Goal: Use online tool/utility: Utilize a website feature to perform a specific function

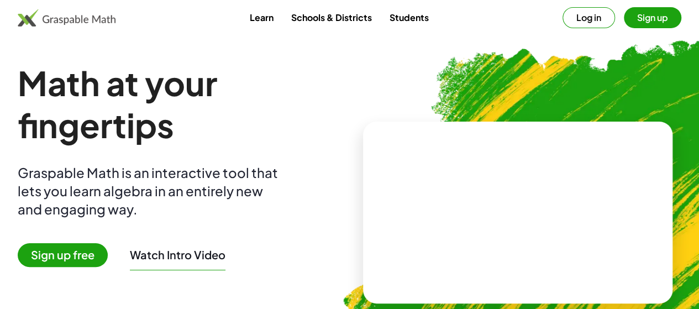
click at [576, 20] on button "Log in" at bounding box center [589, 17] width 53 height 21
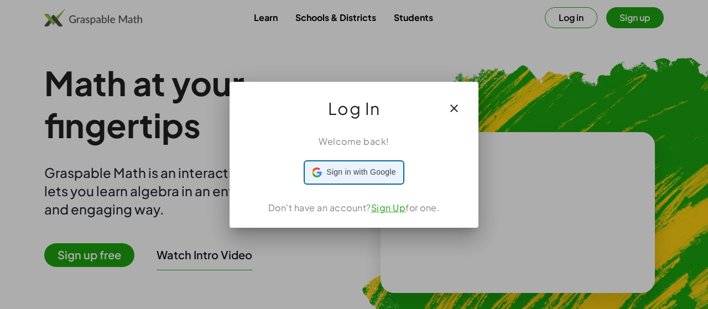
click at [374, 177] on div "Sign in with Google Sign in with Google. Opens in new tab" at bounding box center [353, 172] width 83 height 21
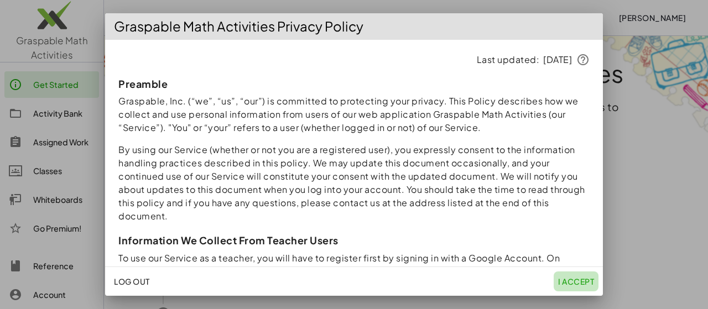
click at [562, 280] on span "I accept" at bounding box center [576, 281] width 36 height 10
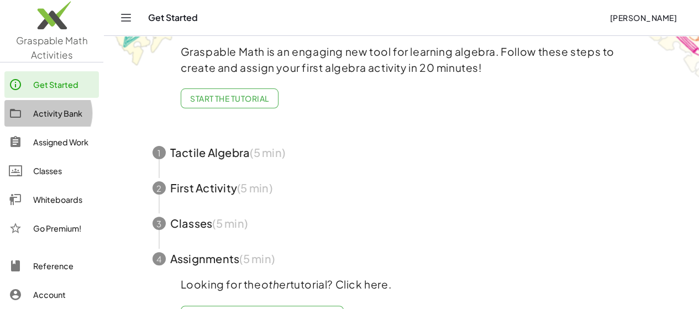
click at [38, 111] on div "Activity Bank" at bounding box center [63, 113] width 61 height 13
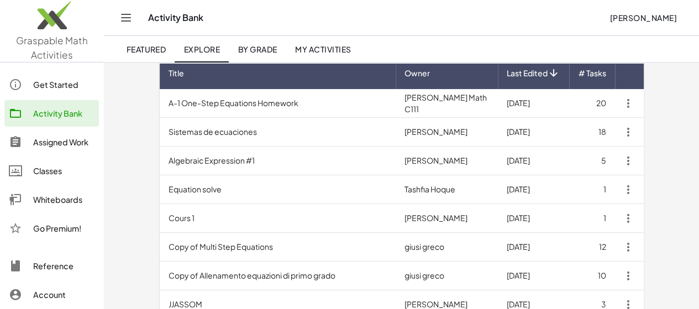
scroll to position [166, 0]
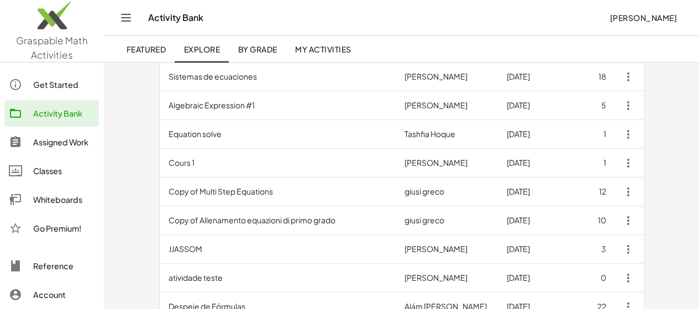
click at [313, 47] on span "My Activities" at bounding box center [323, 49] width 56 height 10
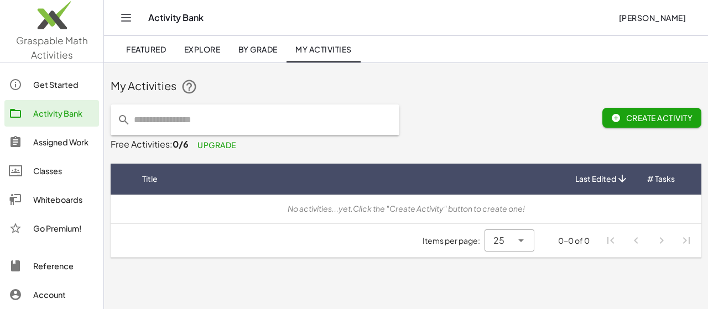
click at [262, 43] on link "By Grade" at bounding box center [257, 49] width 57 height 27
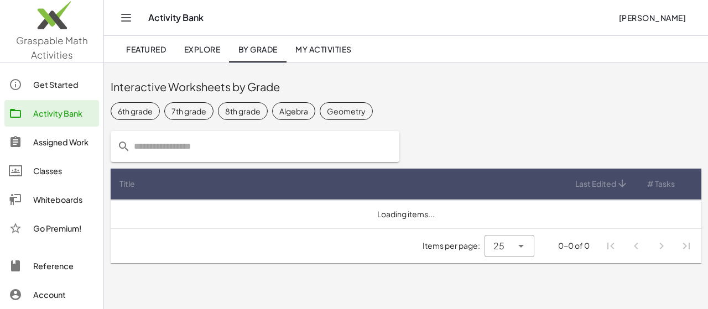
click at [217, 46] on span "Explore" at bounding box center [202, 49] width 36 height 10
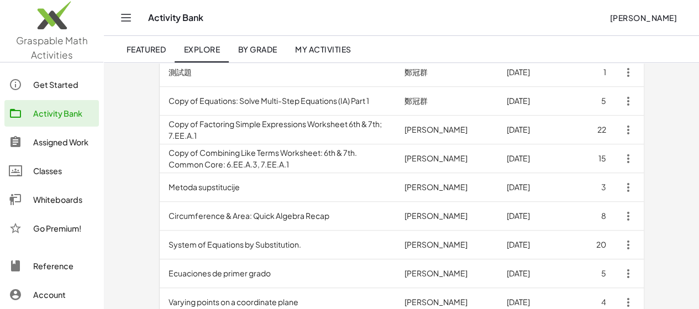
scroll to position [498, 0]
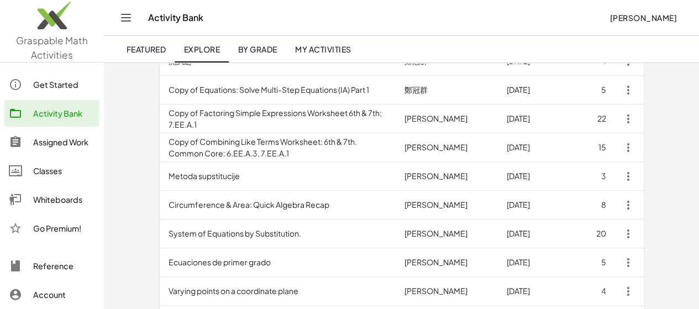
click at [55, 198] on div "Whiteboards" at bounding box center [63, 199] width 61 height 13
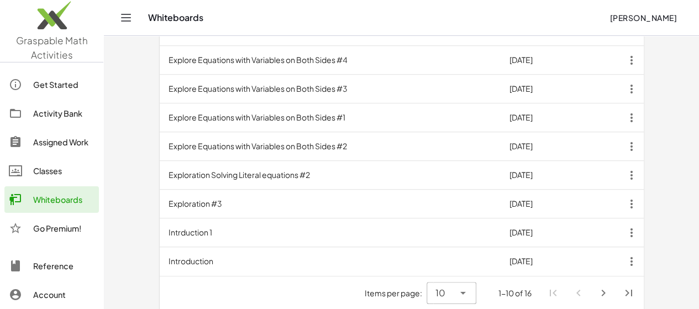
scroll to position [428, 0]
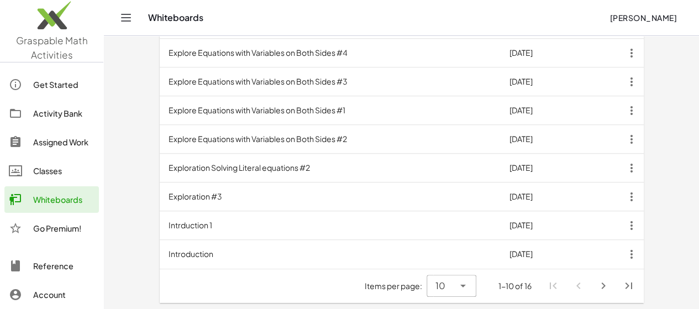
click at [610, 285] on icon "Next page" at bounding box center [603, 285] width 13 height 13
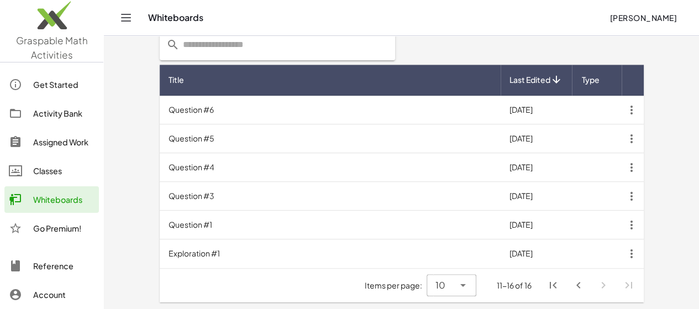
scroll to position [313, 0]
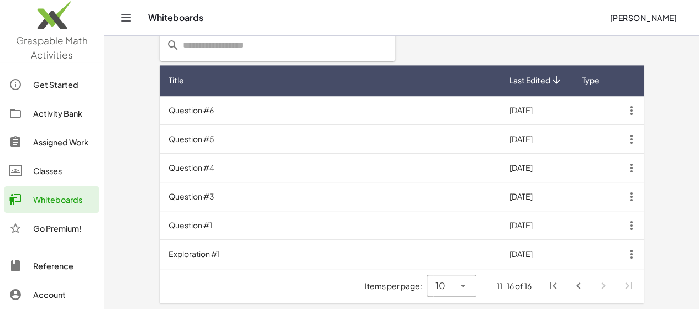
click at [244, 246] on td "Exploration #1" at bounding box center [330, 254] width 341 height 29
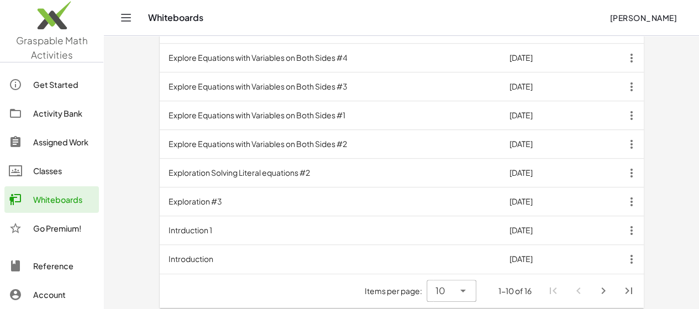
scroll to position [428, 0]
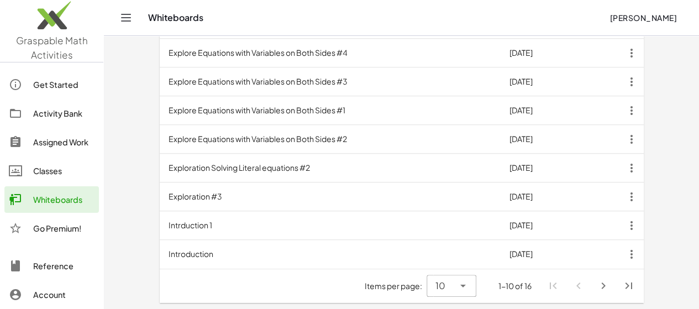
click at [610, 286] on icon "Next page" at bounding box center [603, 285] width 13 height 13
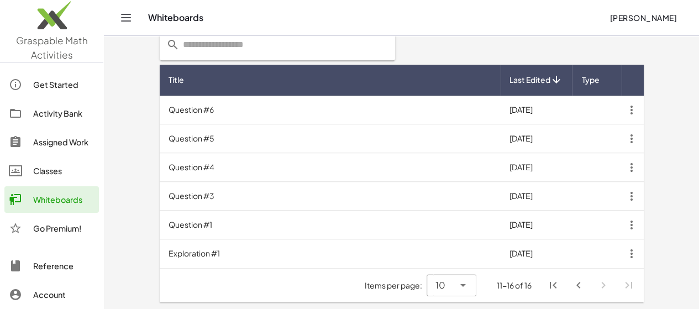
scroll to position [313, 0]
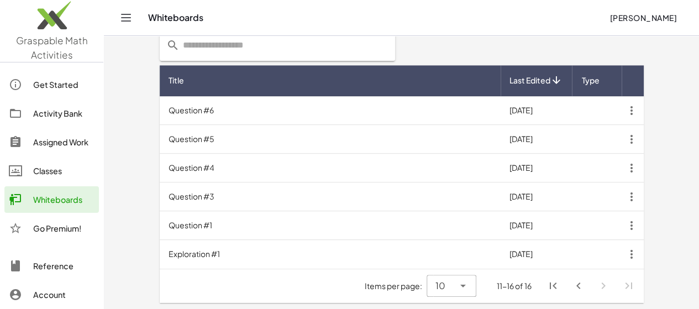
click at [565, 221] on td "[DATE]" at bounding box center [536, 225] width 71 height 29
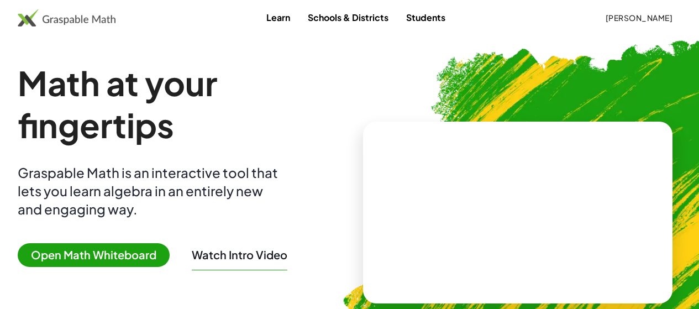
scroll to position [55, 0]
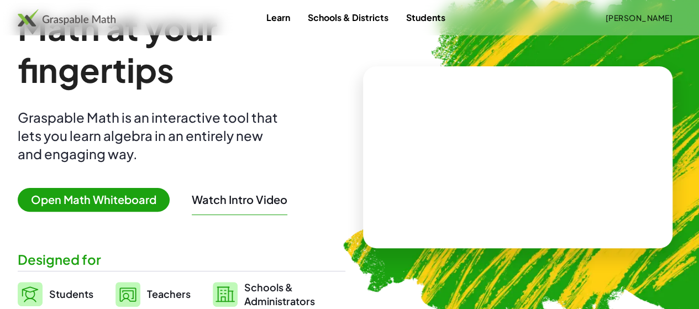
click at [149, 199] on span "Open Math Whiteboard" at bounding box center [94, 200] width 152 height 24
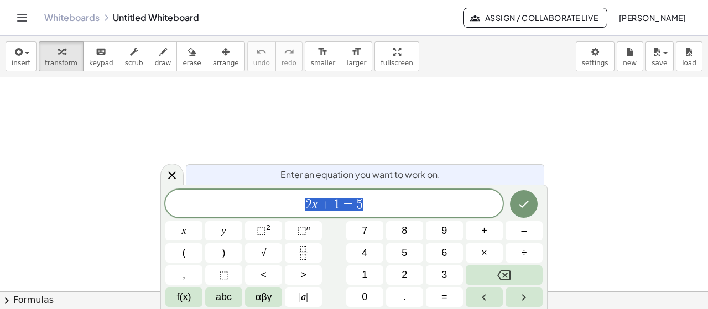
click at [386, 203] on span "2 x + 1 = 5" at bounding box center [333, 204] width 337 height 15
click at [380, 198] on span "2 x + 1 = 5 ​" at bounding box center [333, 204] width 337 height 15
click at [311, 258] on button "Fraction" at bounding box center [303, 252] width 37 height 19
click at [307, 248] on icon "Fraction" at bounding box center [303, 253] width 14 height 14
